Goal: Task Accomplishment & Management: Use online tool/utility

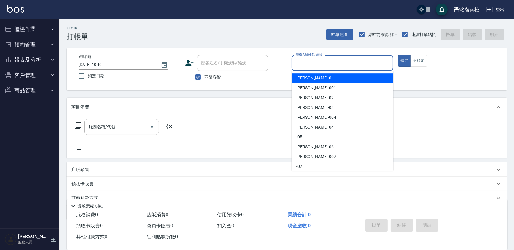
click at [323, 62] on input "服務人員姓名/編號" at bounding box center [342, 63] width 96 height 10
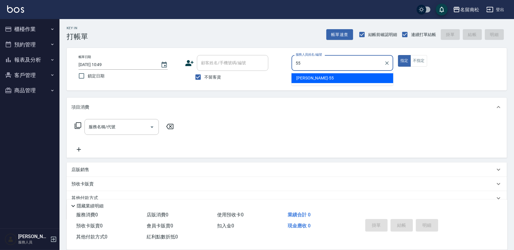
type input "[PERSON_NAME]-55"
type button "true"
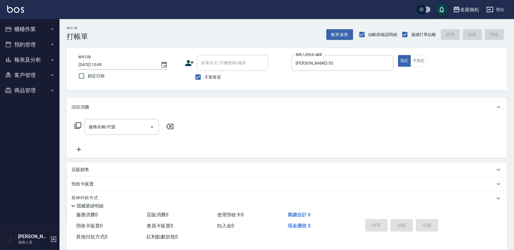
click at [77, 125] on icon at bounding box center [77, 125] width 7 height 7
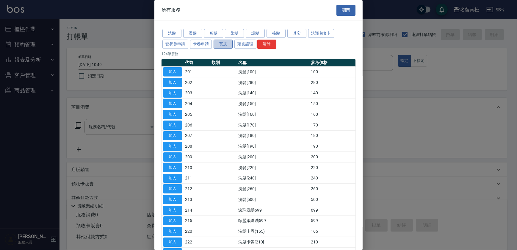
drag, startPoint x: 226, startPoint y: 44, endPoint x: 219, endPoint y: 51, distance: 9.7
click at [225, 44] on button "瓦皮" at bounding box center [223, 44] width 19 height 9
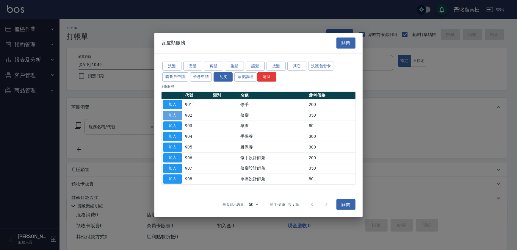
click at [175, 116] on button "加入" at bounding box center [172, 115] width 19 height 9
type input "修腳(902)"
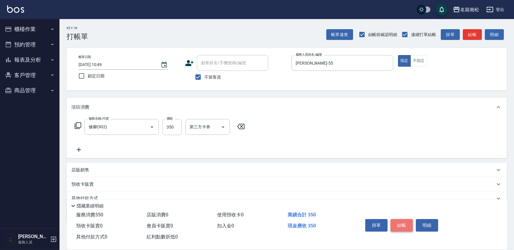
click at [399, 222] on button "結帳" at bounding box center [402, 225] width 22 height 12
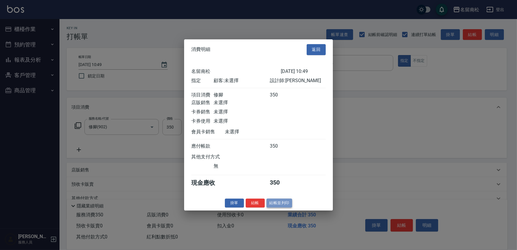
click at [275, 206] on button "結帳並列印" at bounding box center [279, 202] width 26 height 9
